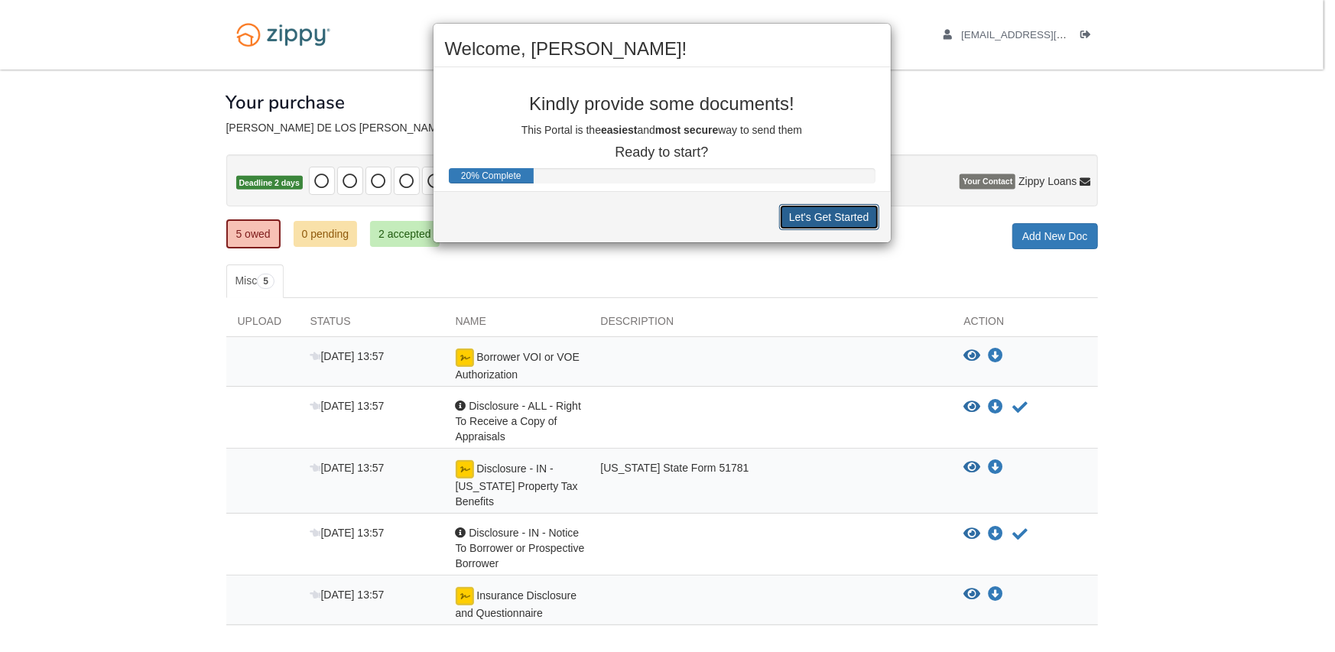
click at [821, 219] on button "Let's Get Started" at bounding box center [829, 217] width 100 height 26
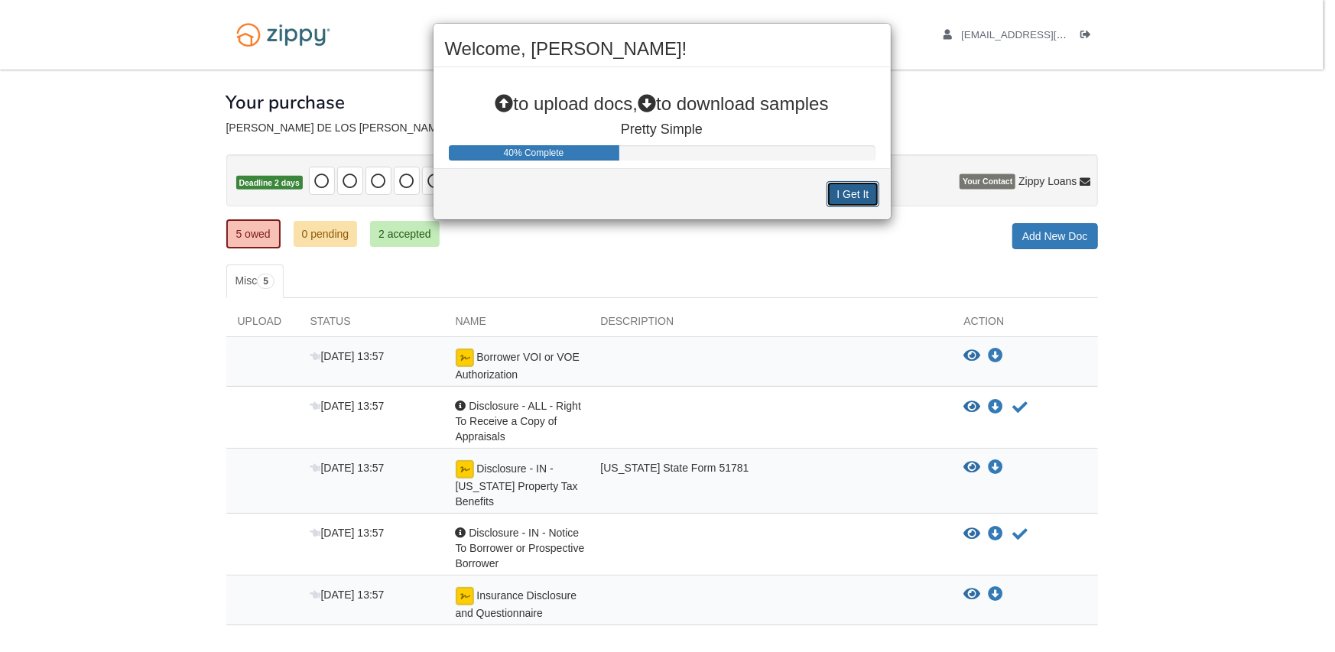
click at [845, 192] on button "I Get It" at bounding box center [853, 194] width 52 height 26
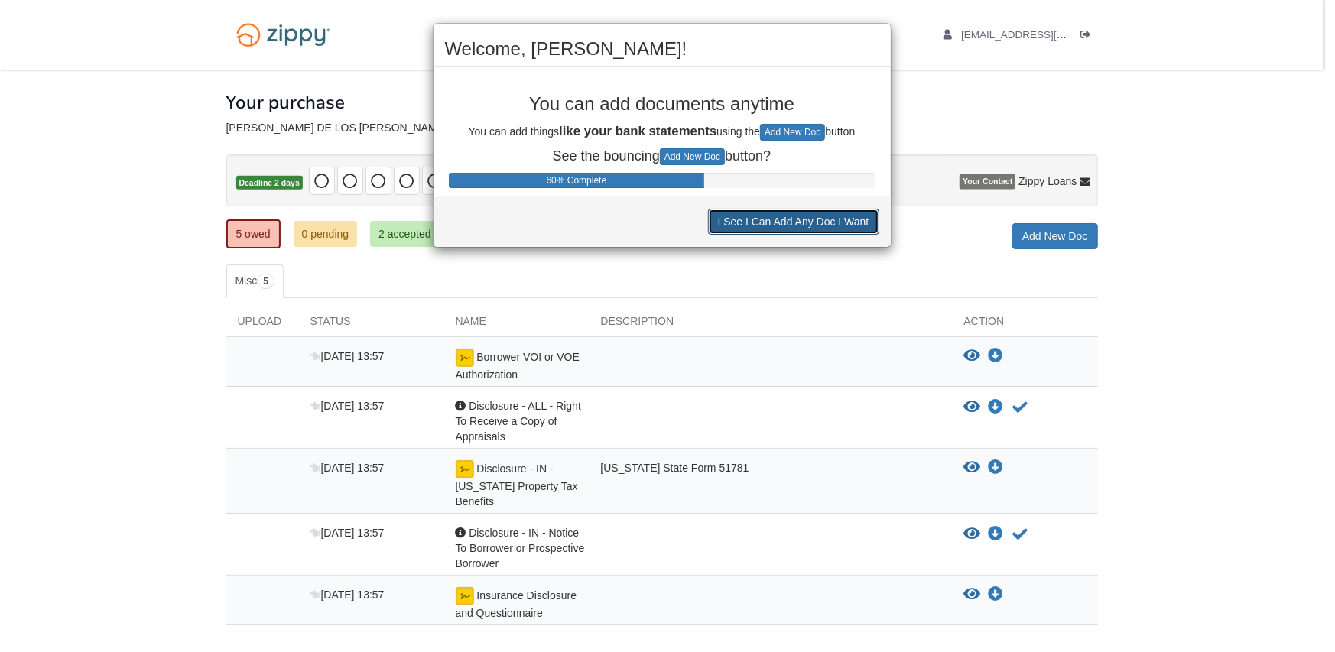
click at [772, 222] on button "I See I Can Add Any Doc I Want" at bounding box center [793, 222] width 171 height 26
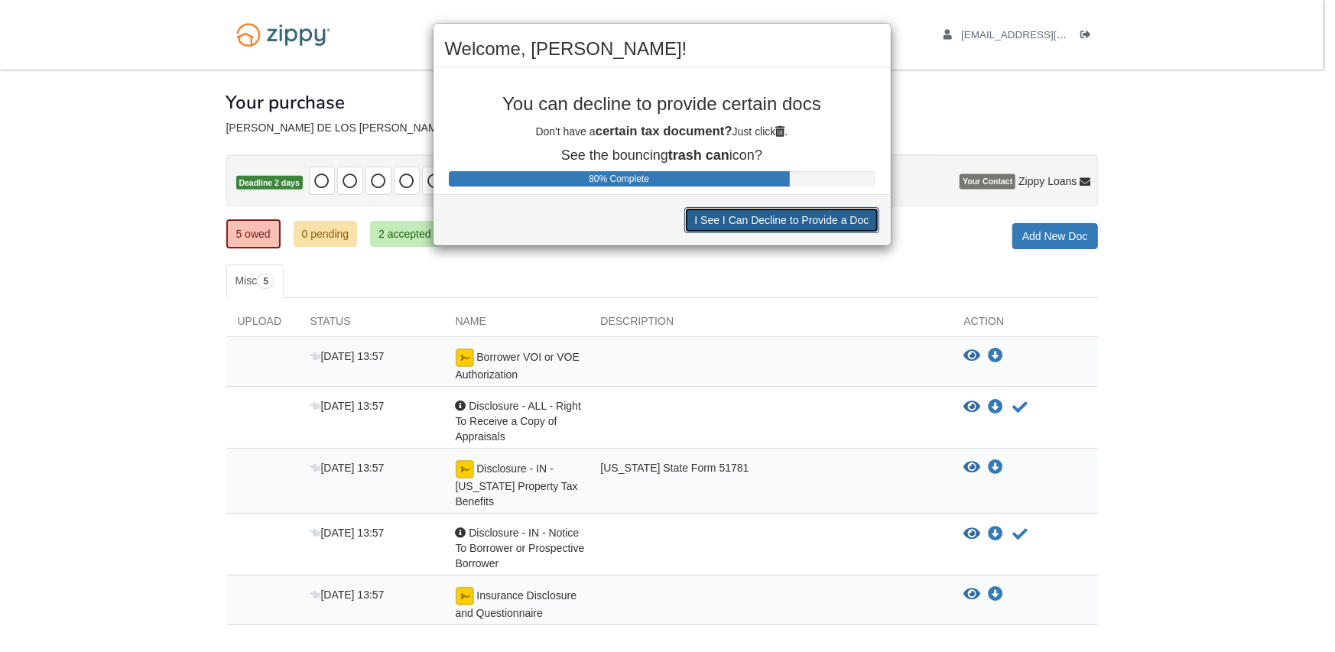
click at [723, 217] on button "I See I Can Decline to Provide a Doc" at bounding box center [781, 220] width 194 height 26
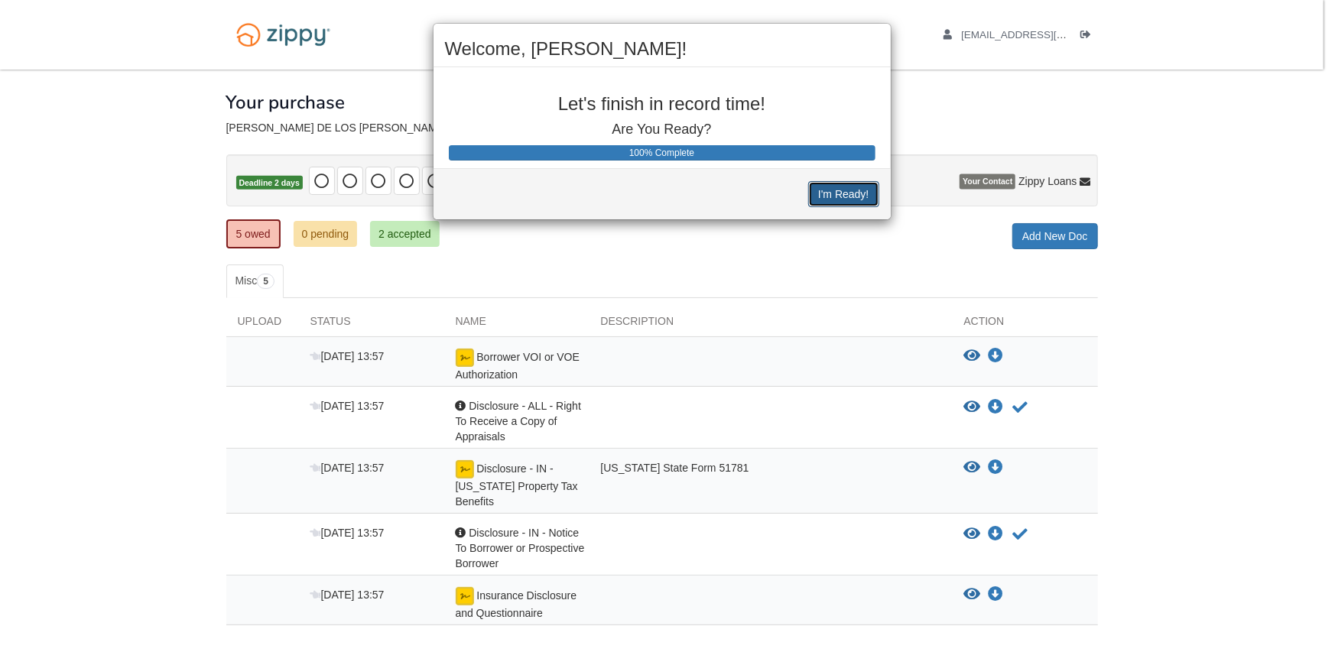
click at [835, 194] on button "I'm Ready!" at bounding box center [843, 194] width 70 height 26
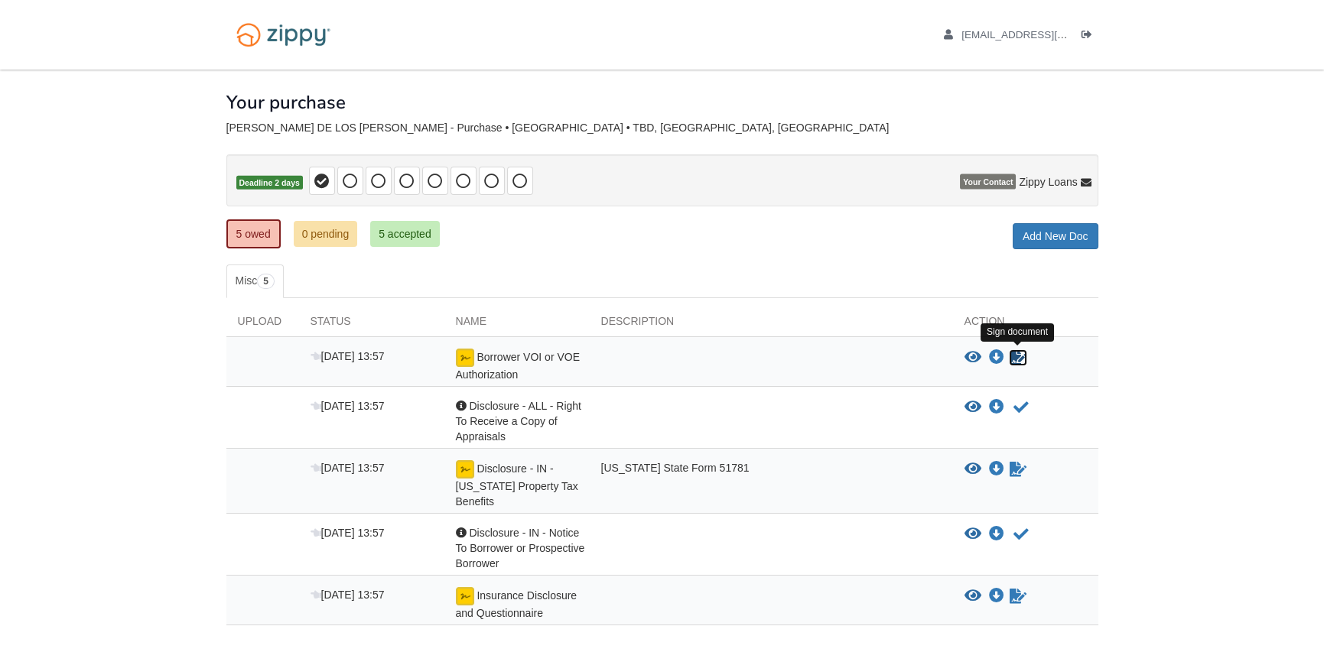
click at [1011, 356] on icon "Sign Form" at bounding box center [1017, 357] width 17 height 15
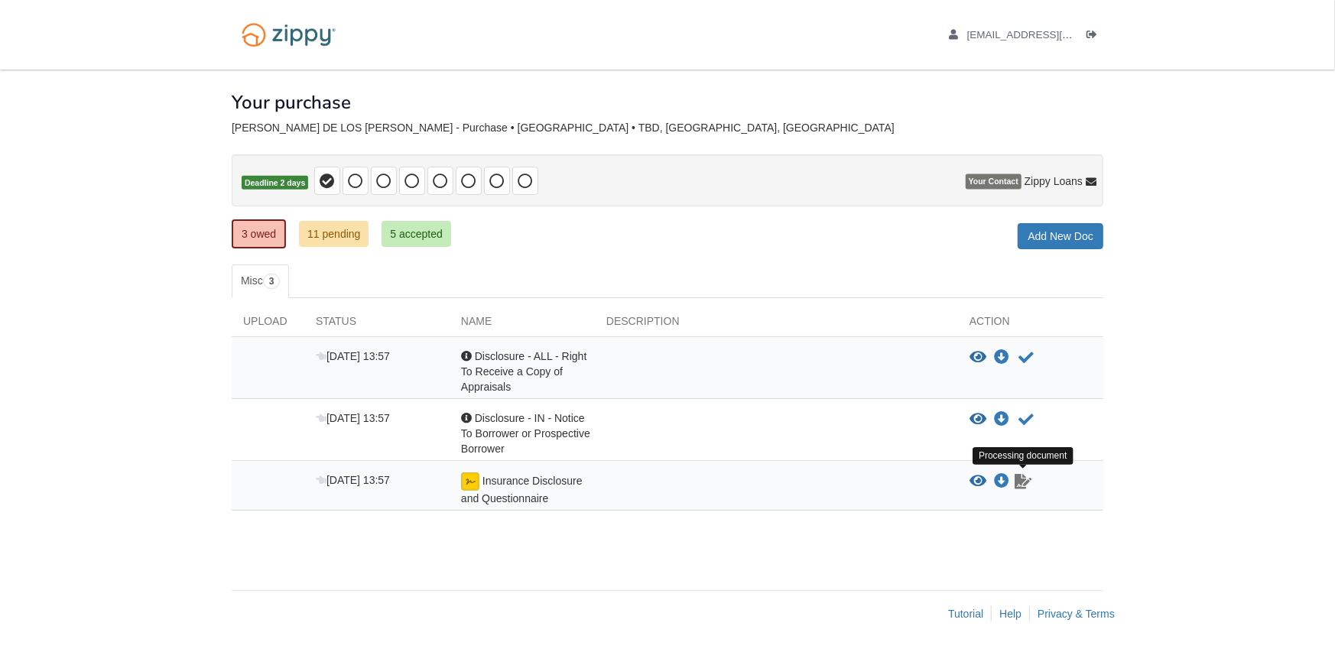
click at [1020, 483] on icon "Waiting for your co-borrower to e-sign" at bounding box center [1023, 481] width 17 height 15
click at [1026, 476] on icon "Waiting for your co-borrower to e-sign" at bounding box center [1023, 481] width 17 height 15
click at [975, 477] on icon "View Insurance Disclosure and Questionnaire" at bounding box center [978, 481] width 17 height 15
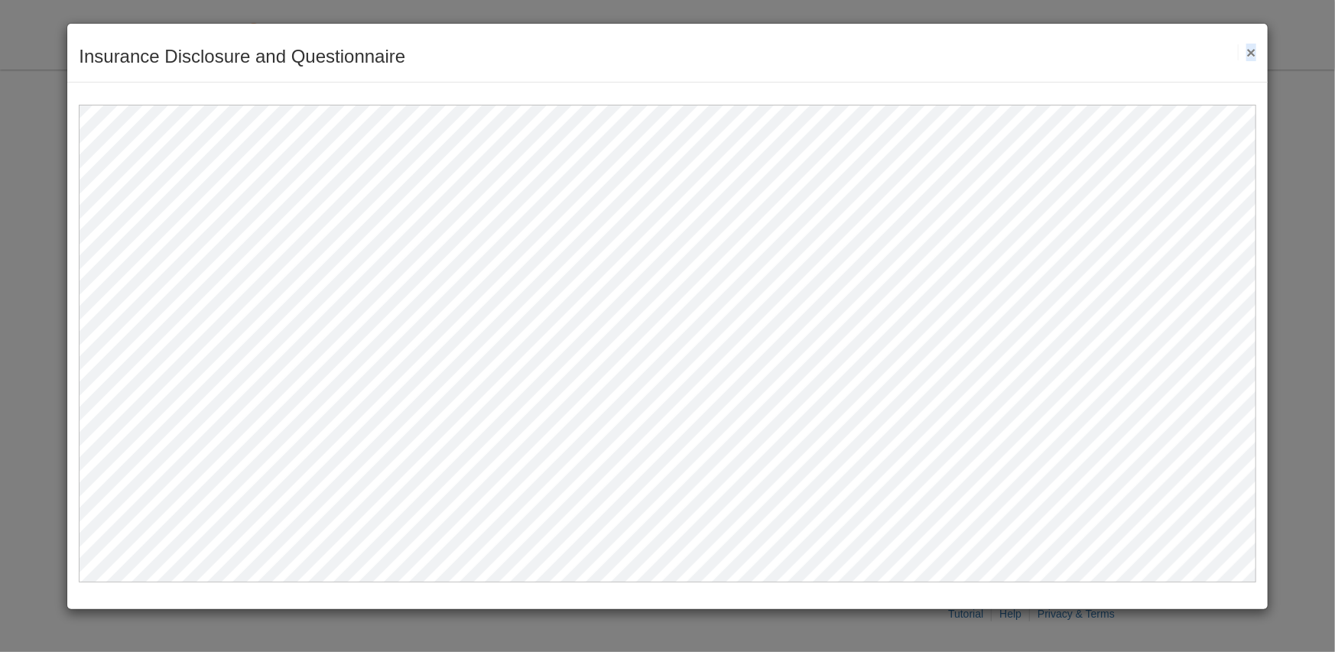
click at [1252, 51] on button "×" at bounding box center [1247, 52] width 18 height 16
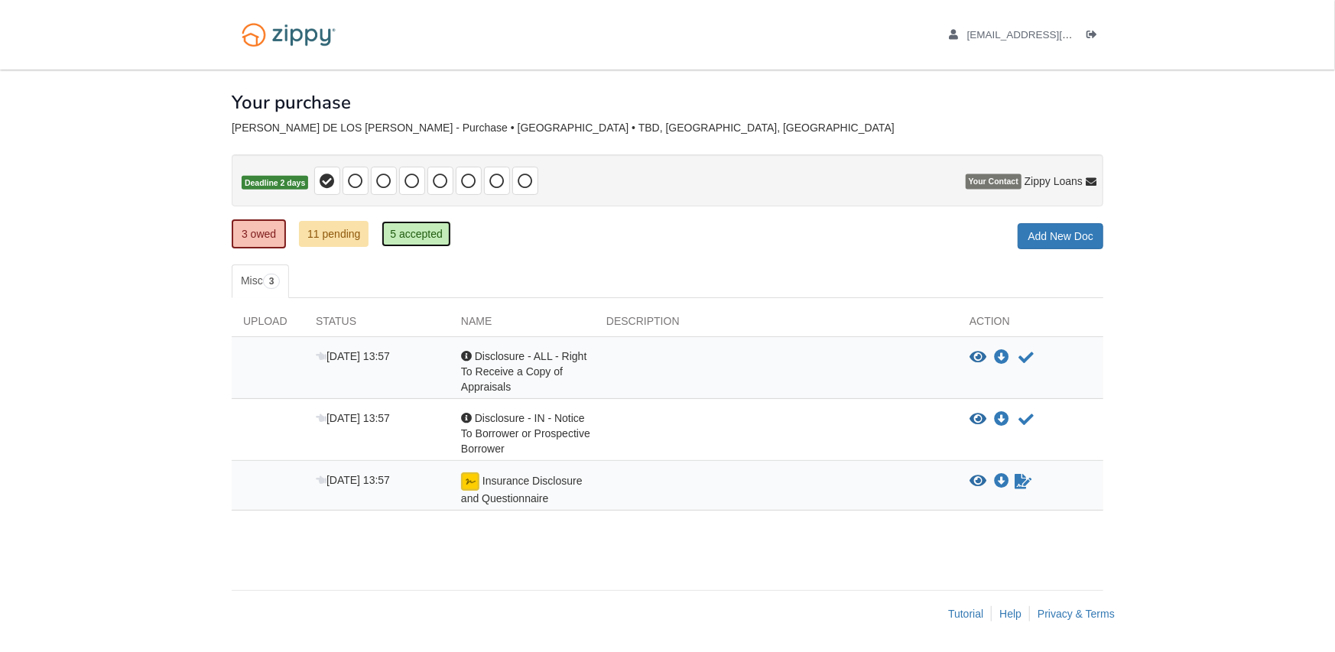
click at [421, 230] on link "5 accepted" at bounding box center [417, 234] width 70 height 26
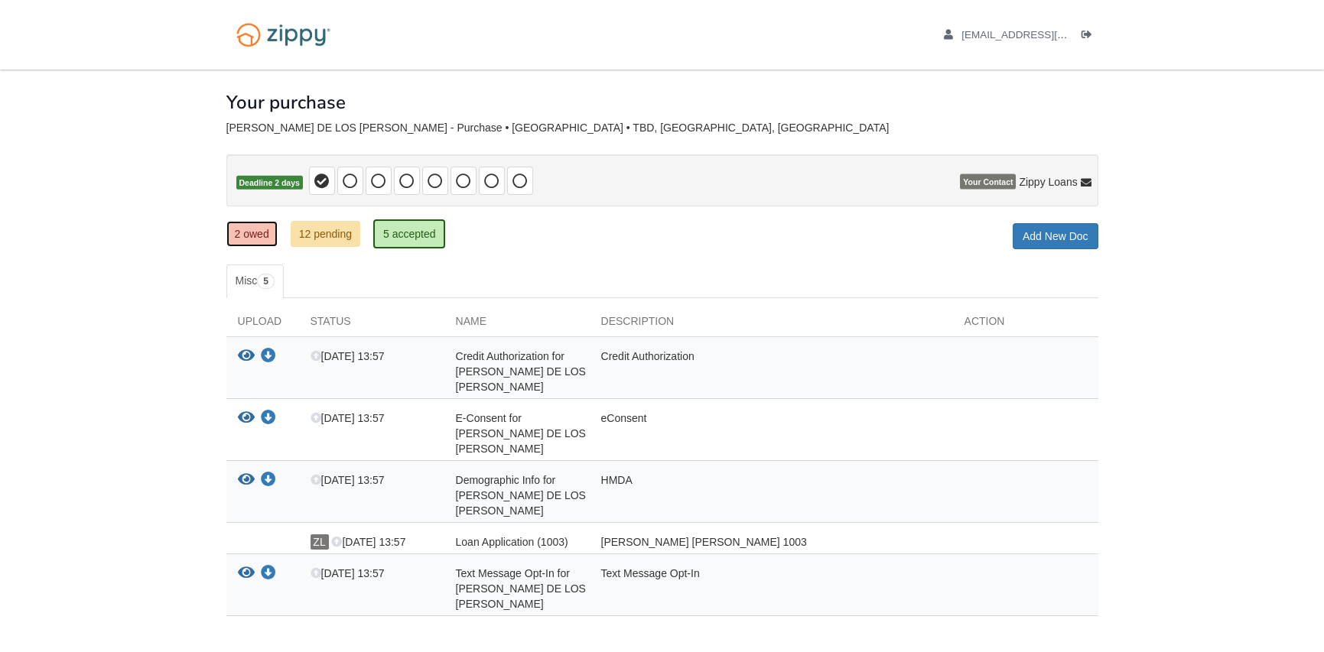
click at [260, 232] on link "2 owed" at bounding box center [251, 234] width 51 height 26
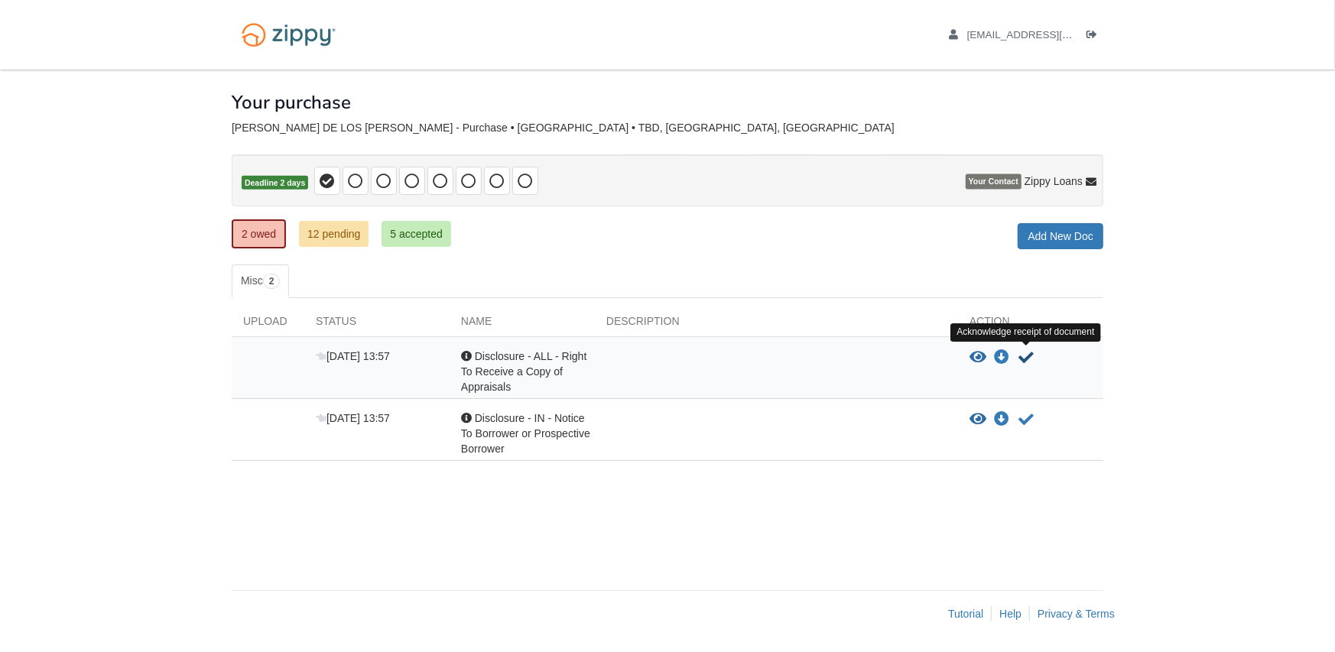
click at [1022, 358] on icon "Acknowledge receipt of document" at bounding box center [1026, 357] width 15 height 15
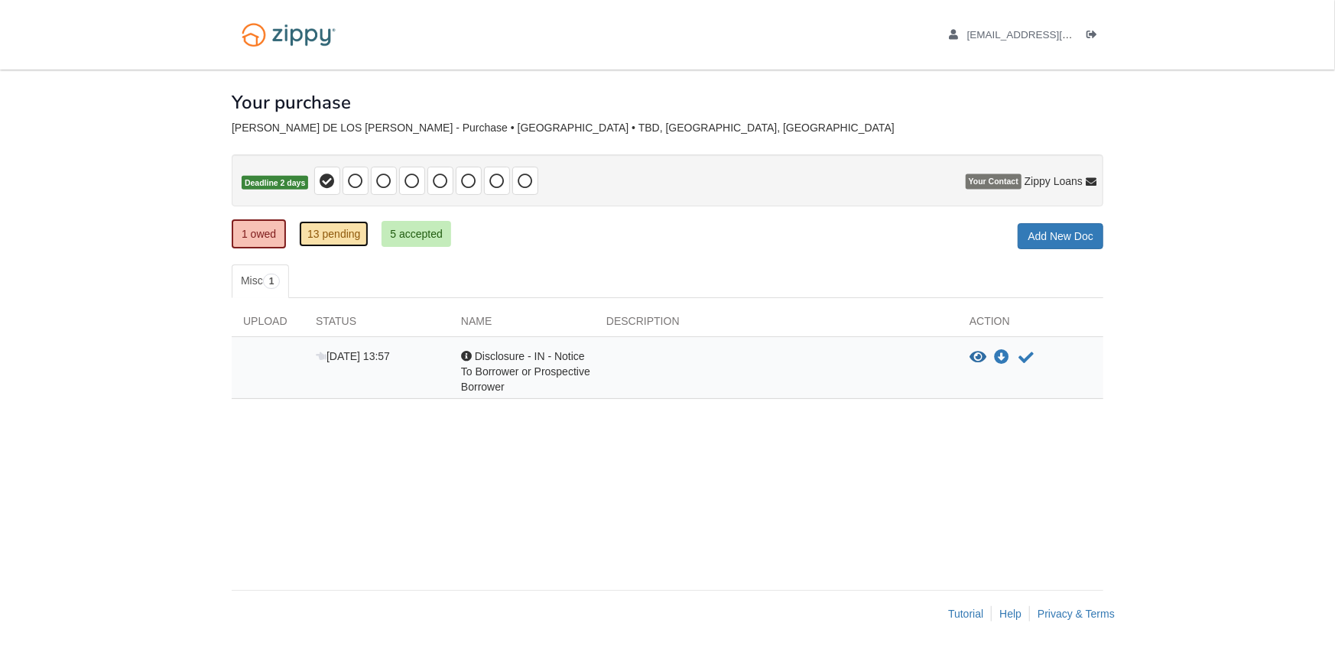
click at [342, 237] on link "13 pending" at bounding box center [334, 234] width 70 height 26
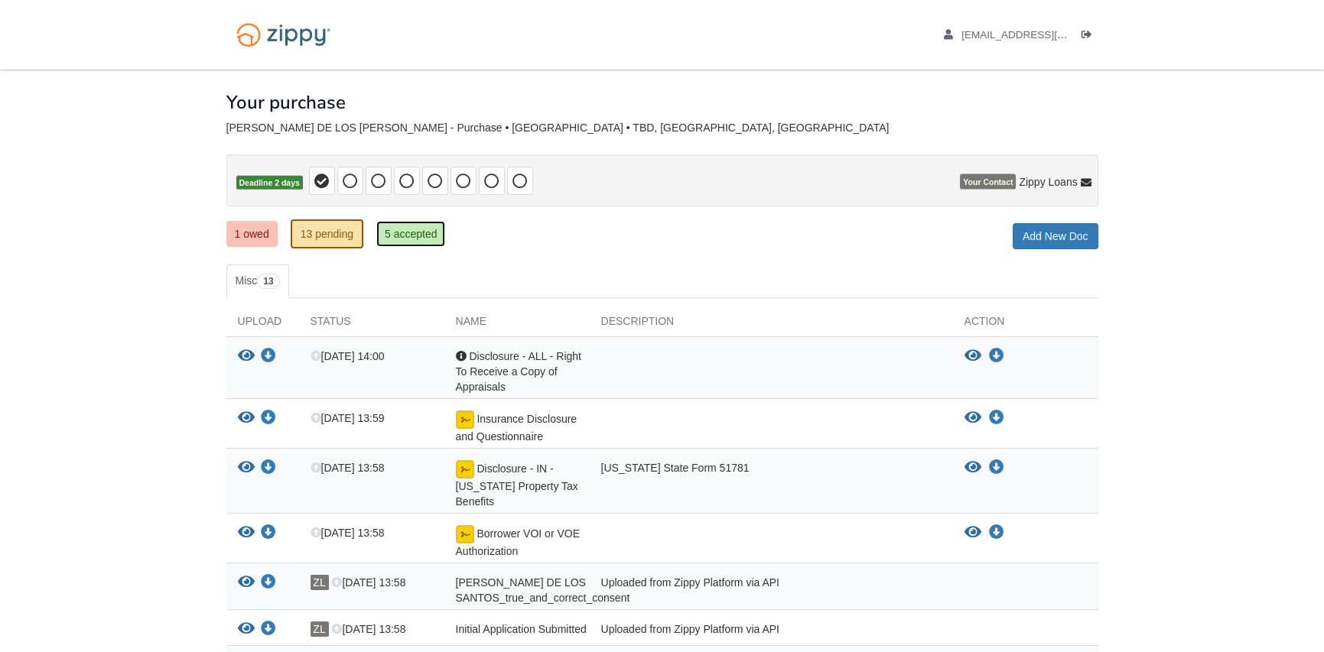
click at [407, 233] on link "5 accepted" at bounding box center [411, 234] width 70 height 26
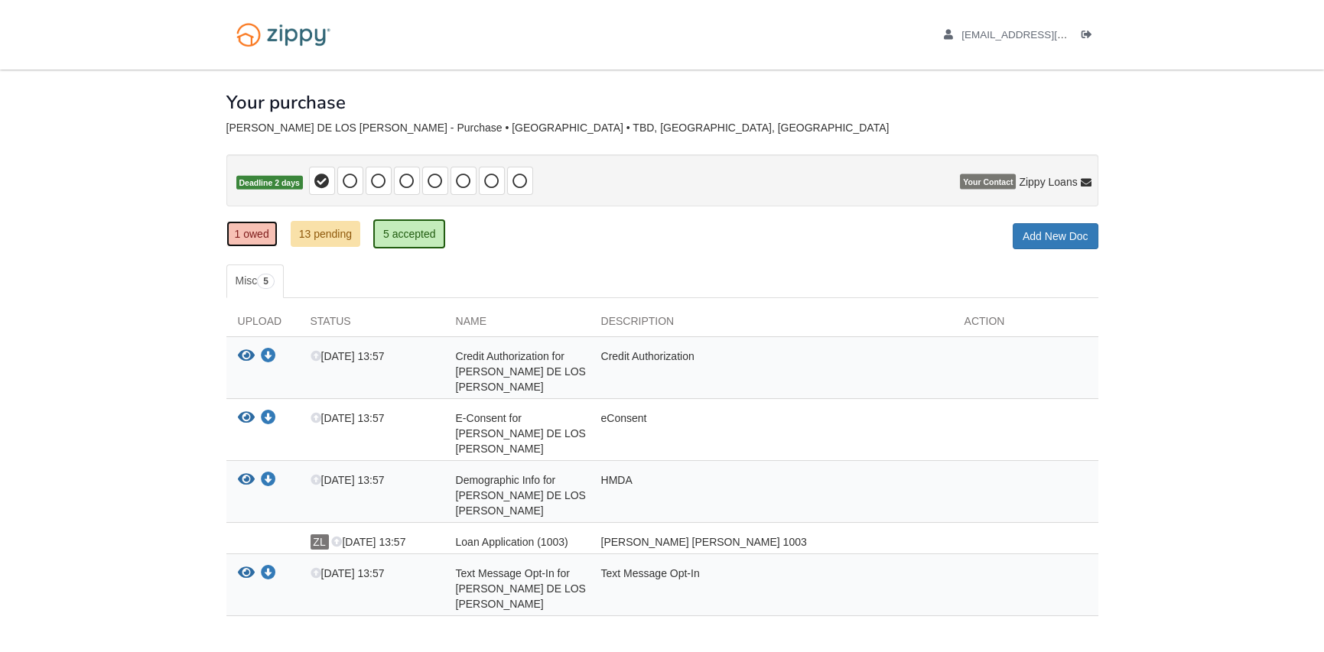
click at [268, 229] on link "1 owed" at bounding box center [251, 234] width 51 height 26
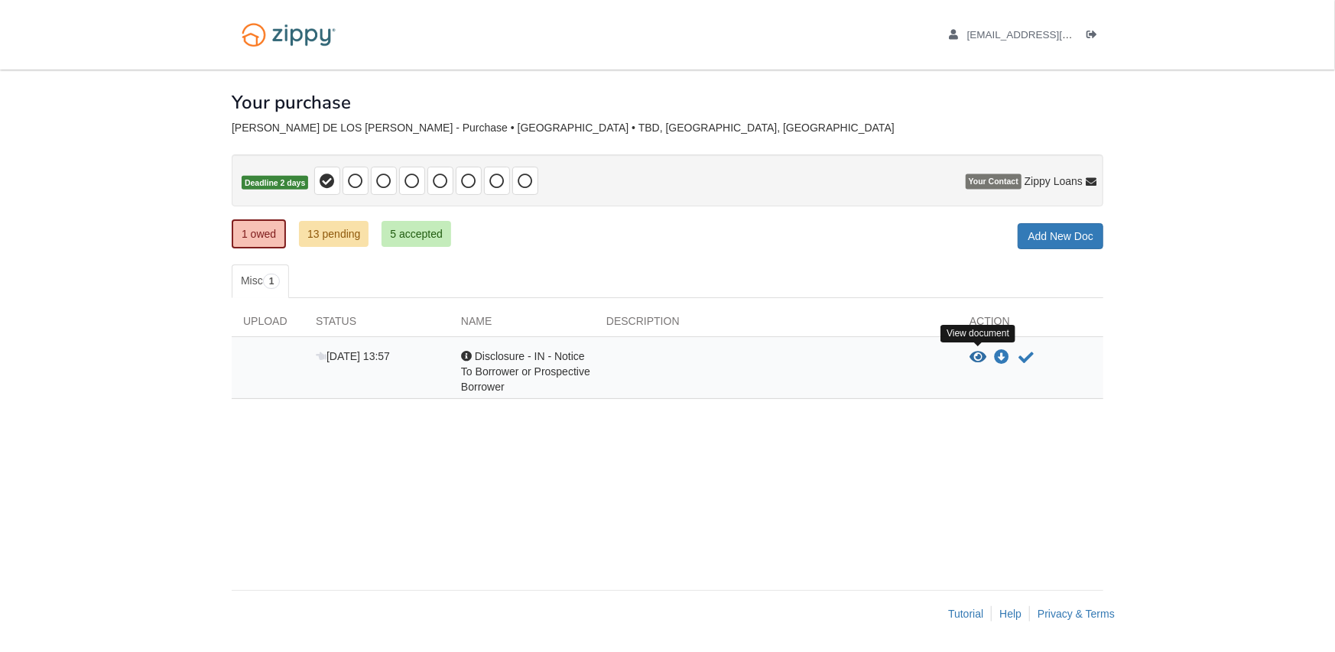
click at [971, 350] on icon "View Disclosure - IN - Notice To Borrower or Prospective Borrower" at bounding box center [978, 357] width 17 height 15
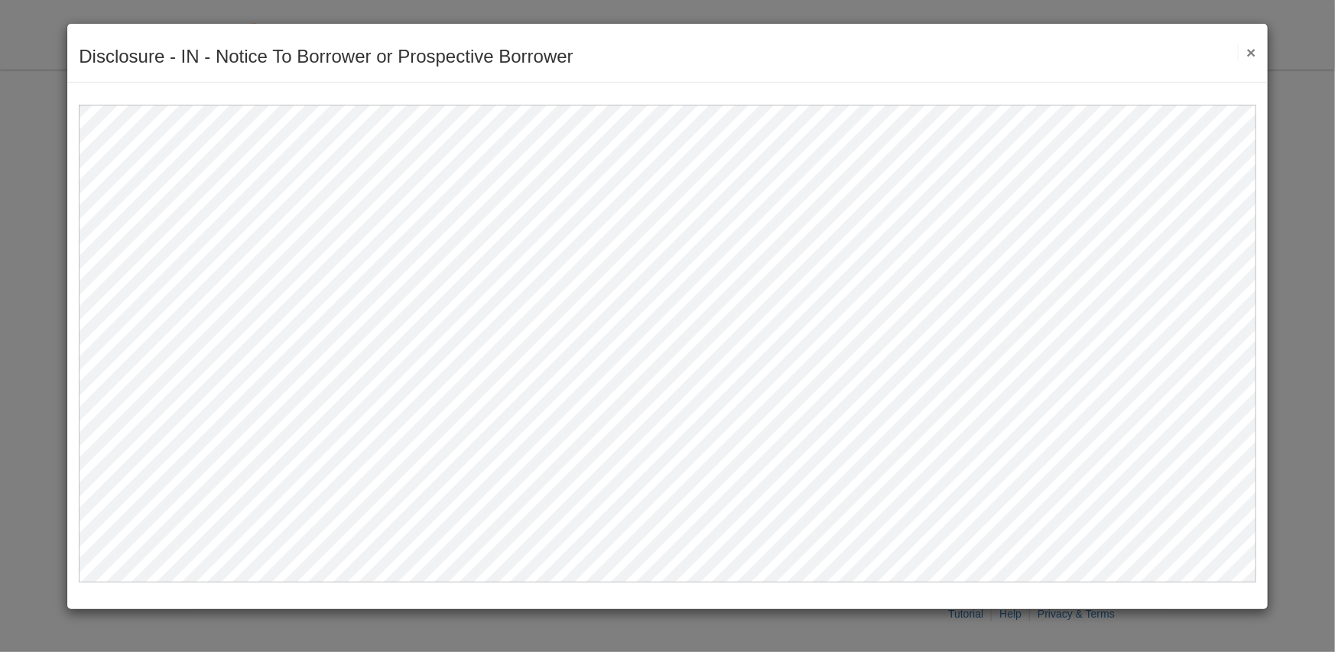
click at [1253, 49] on button "×" at bounding box center [1247, 52] width 18 height 16
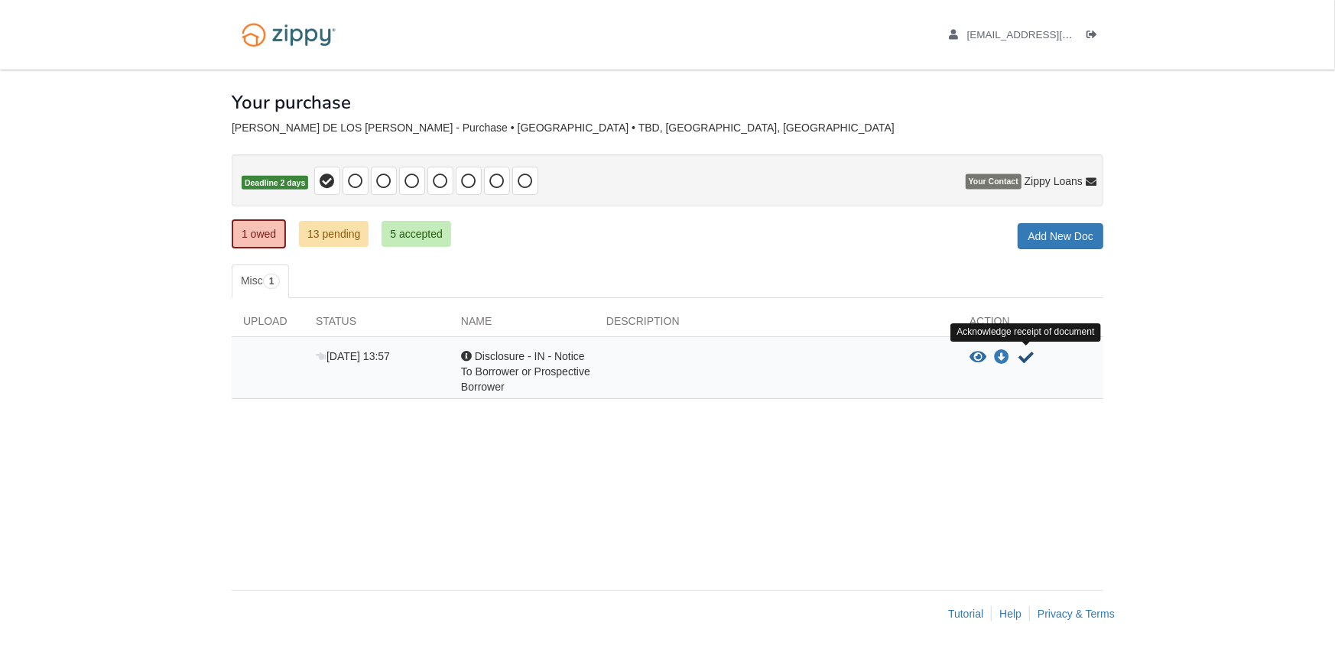
click at [1021, 354] on icon "Acknowledge receipt of document" at bounding box center [1026, 357] width 15 height 15
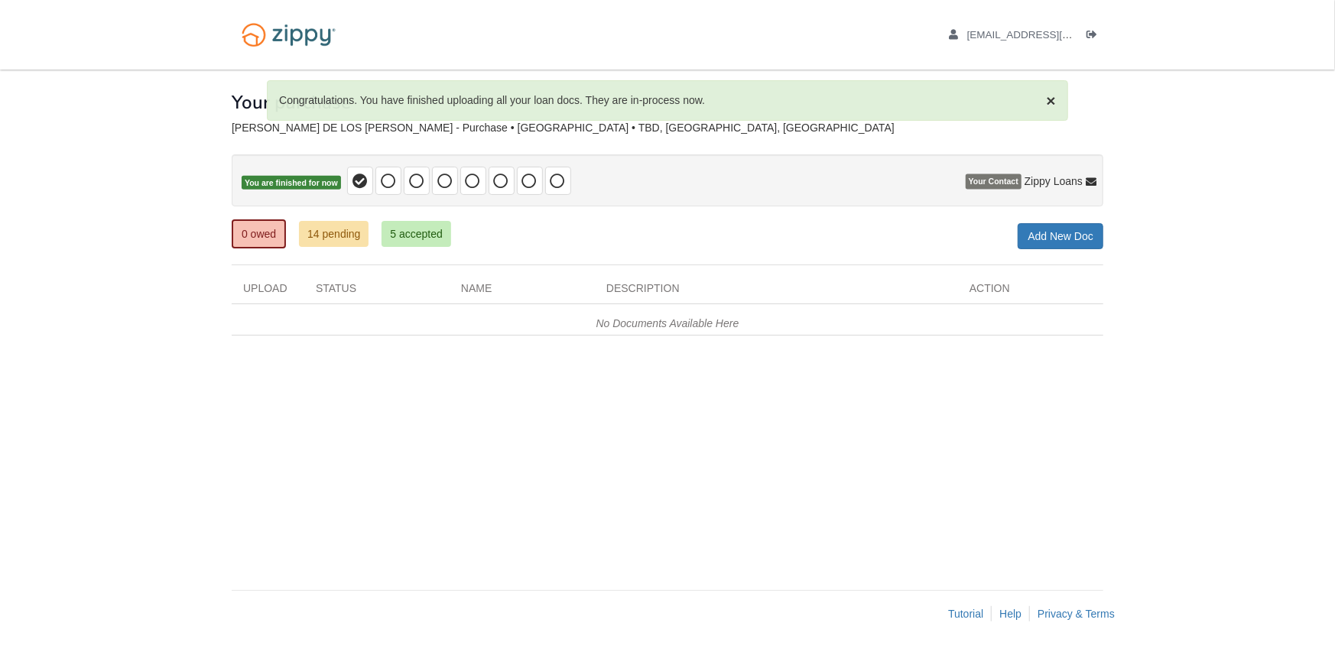
click at [570, 239] on div "0 owed 14 pending 5 accepted My Estimated Payment × My Estimated Payment Add Ne…" at bounding box center [668, 236] width 872 height 28
click at [326, 232] on link "14 pending" at bounding box center [334, 234] width 70 height 26
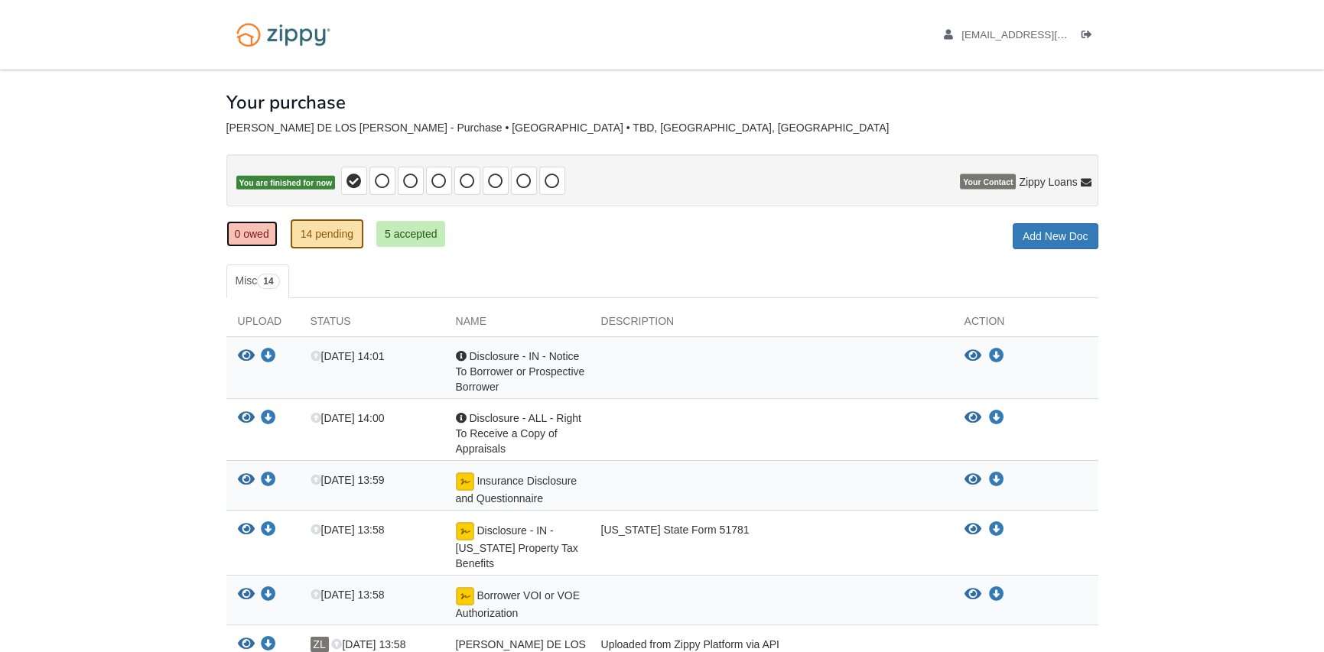
click at [266, 235] on link "0 owed" at bounding box center [251, 234] width 51 height 26
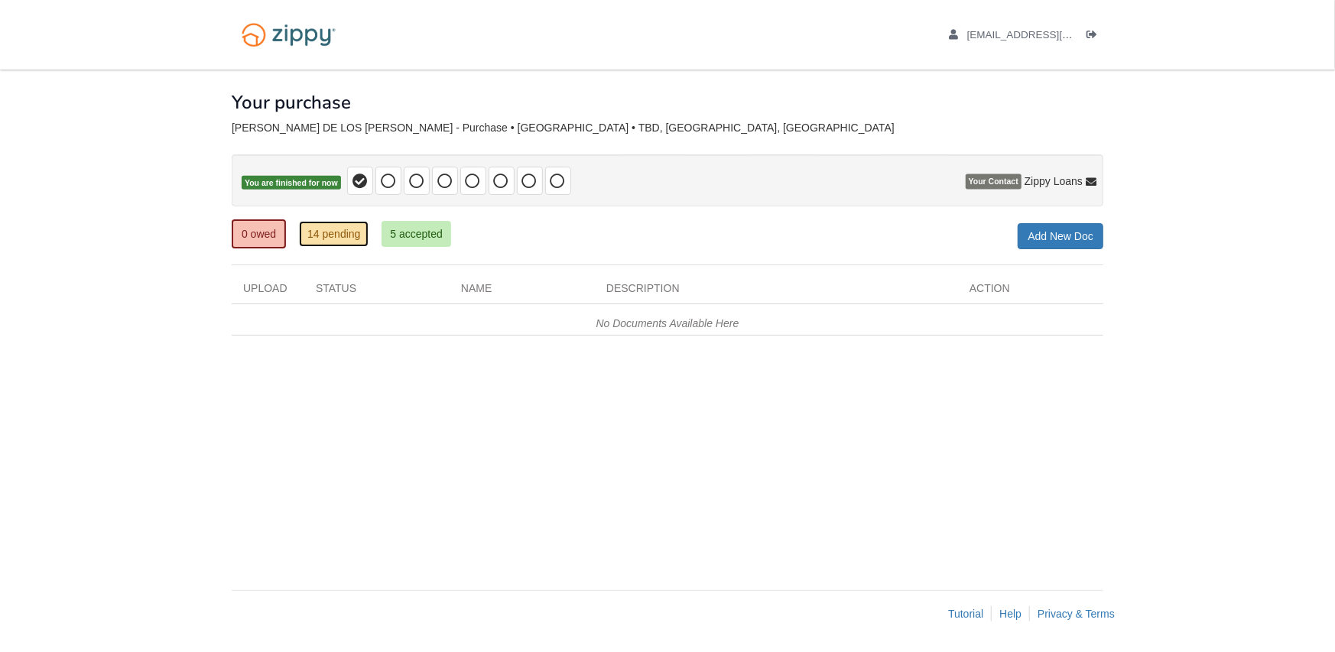
click at [359, 238] on link "14 pending" at bounding box center [334, 234] width 70 height 26
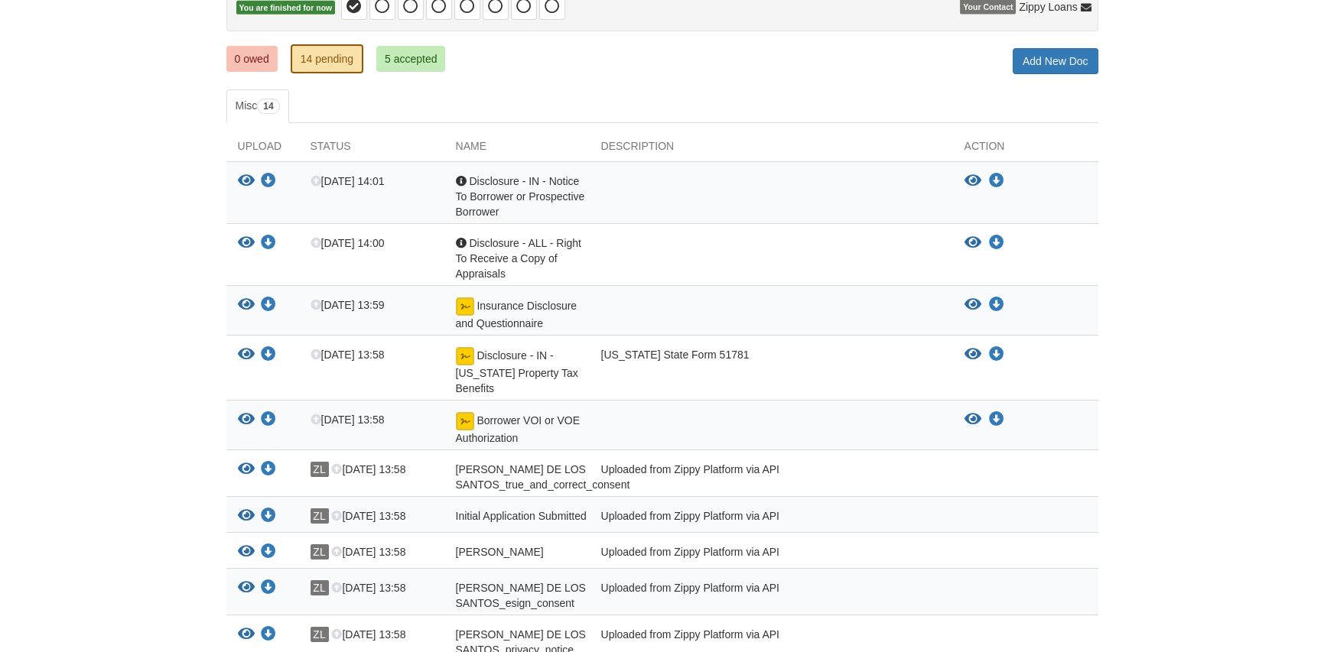
scroll to position [106, 0]
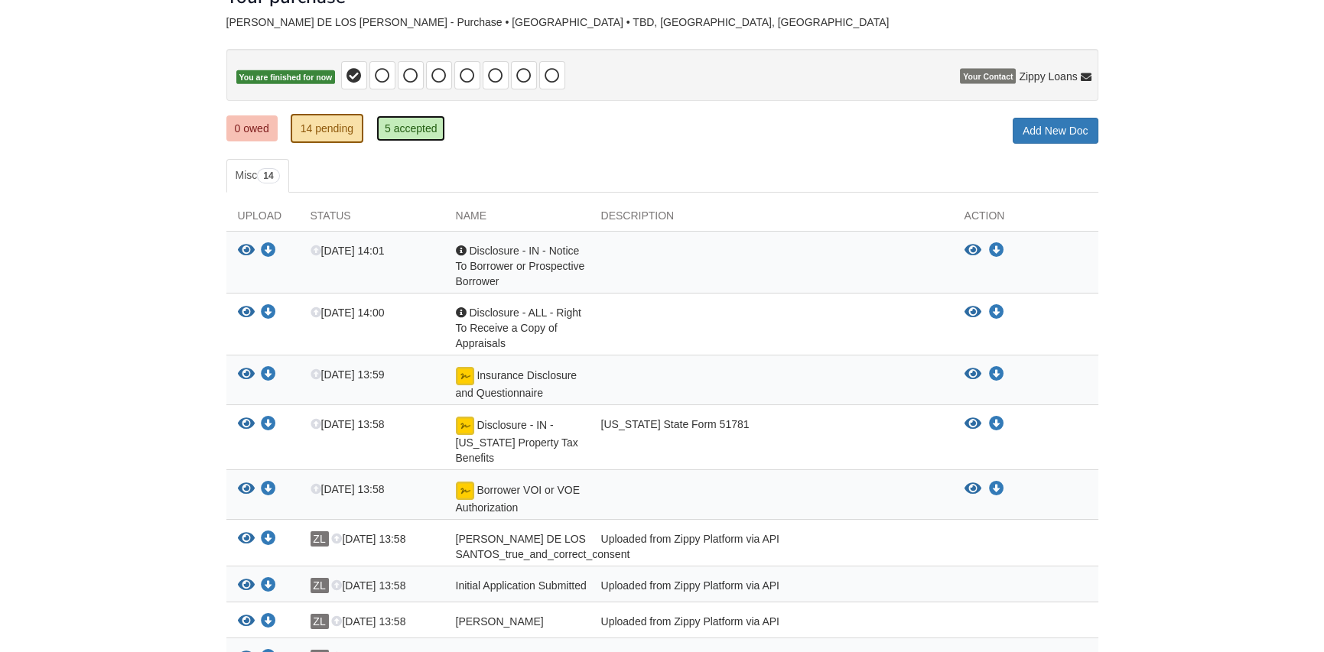
click at [408, 124] on link "5 accepted" at bounding box center [411, 128] width 70 height 26
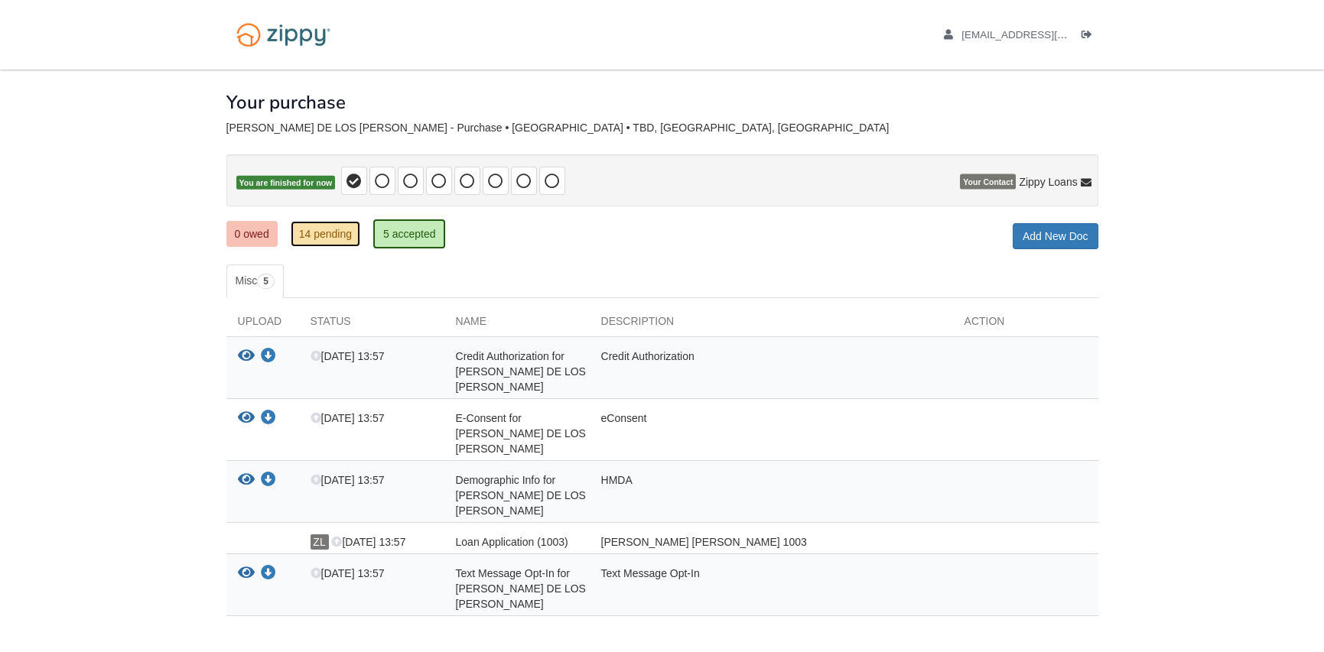
click at [335, 232] on link "14 pending" at bounding box center [326, 234] width 70 height 26
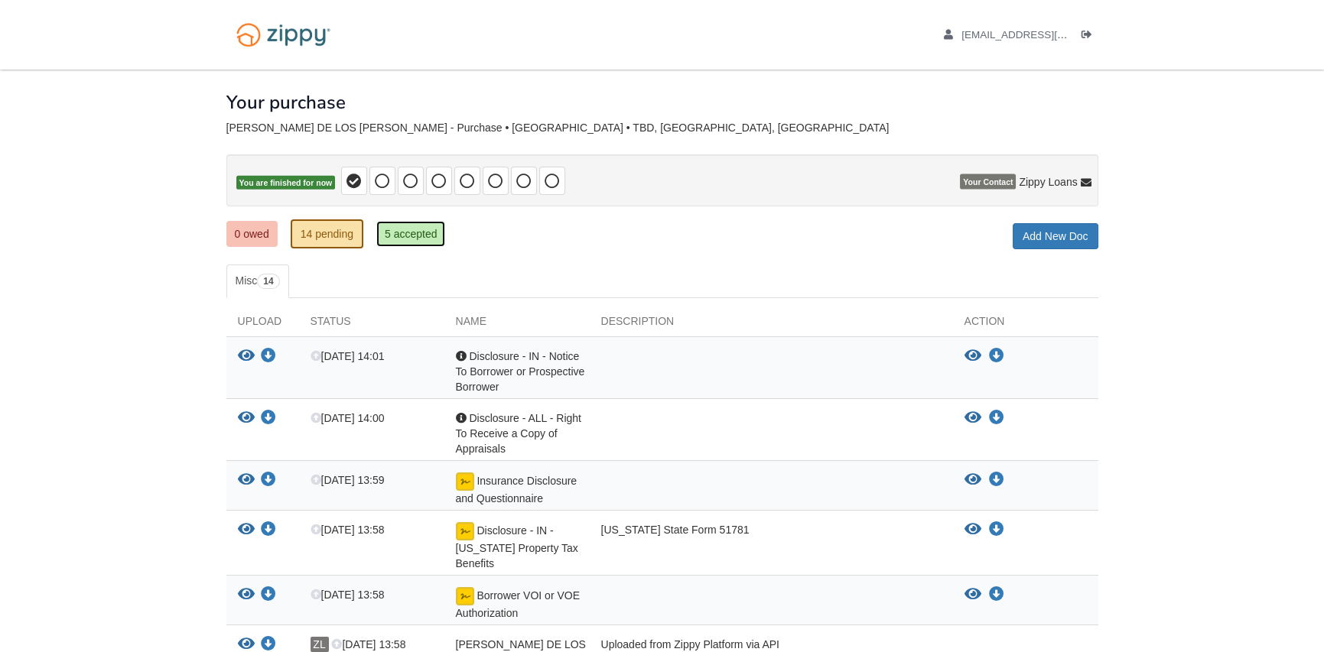
click at [407, 241] on link "5 accepted" at bounding box center [411, 234] width 70 height 26
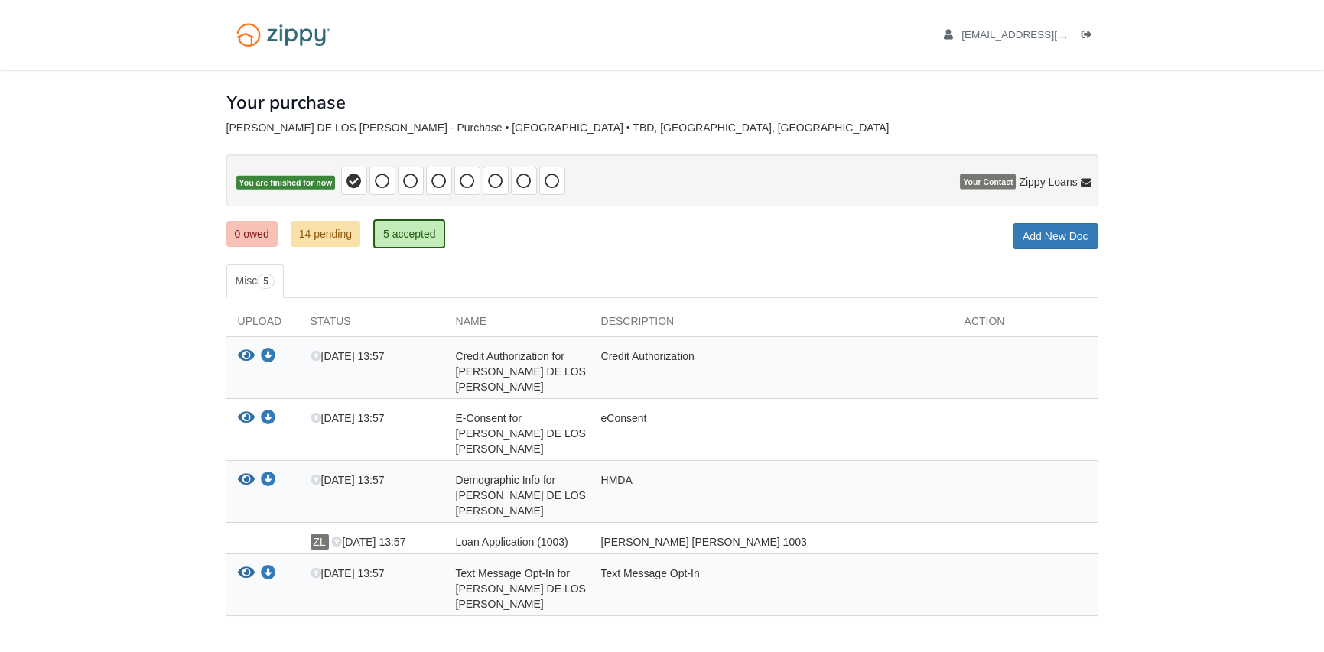
click at [545, 258] on div "× × × Pending Add Document Notice document will be included in the email sent t…" at bounding box center [662, 366] width 872 height 593
click at [668, 48] on div "[EMAIL_ADDRESS][DOMAIN_NAME] Logout" at bounding box center [662, 35] width 895 height 70
